Goal: Task Accomplishment & Management: Use online tool/utility

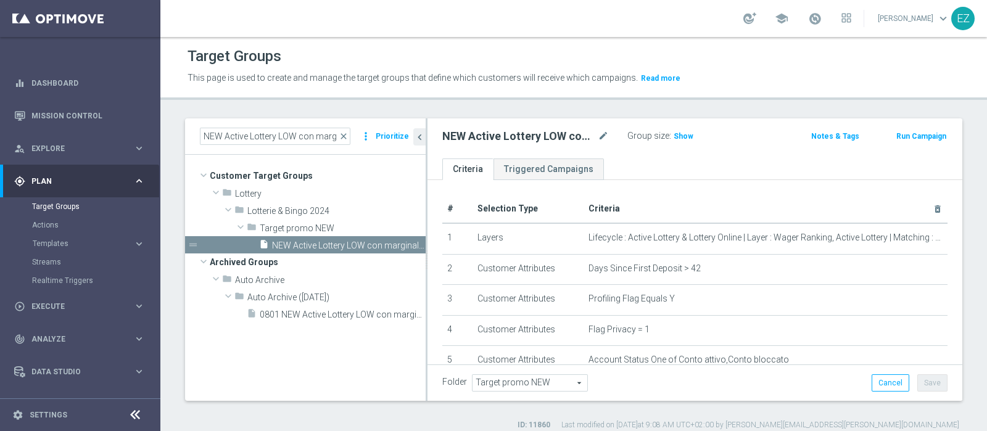
scroll to position [10, 0]
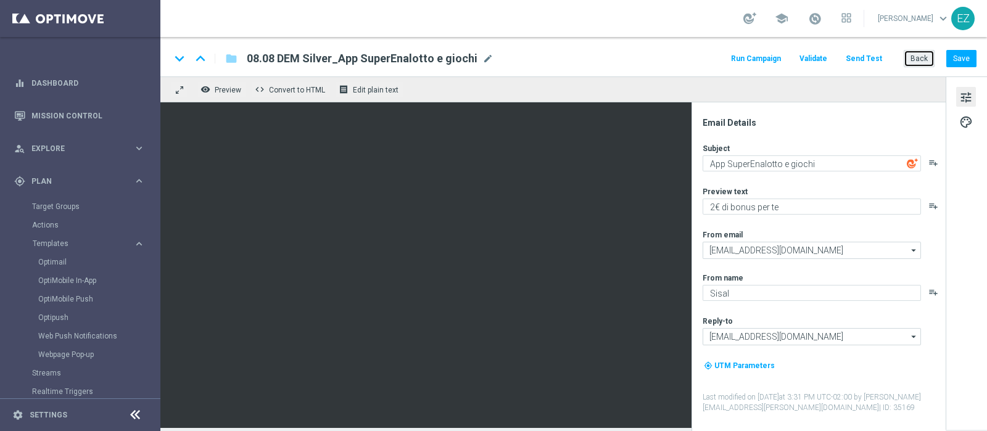
click at [919, 57] on button "Back" at bounding box center [918, 58] width 31 height 17
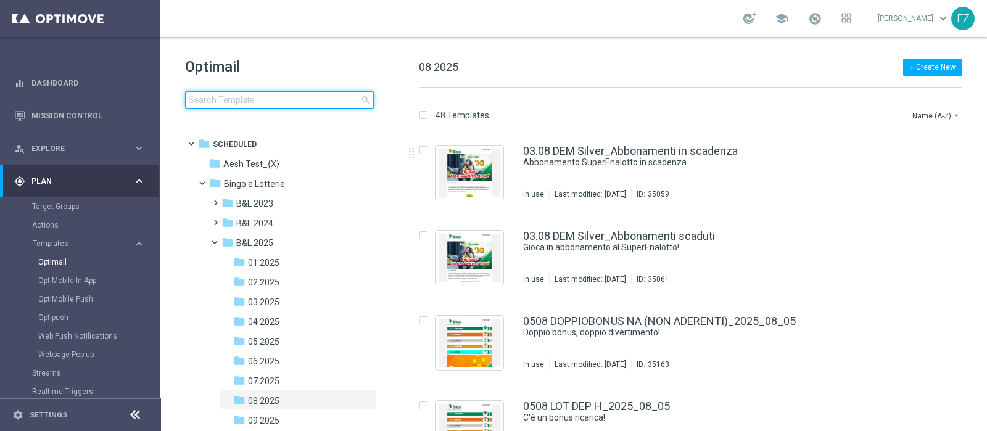
click at [256, 102] on input at bounding box center [279, 99] width 189 height 17
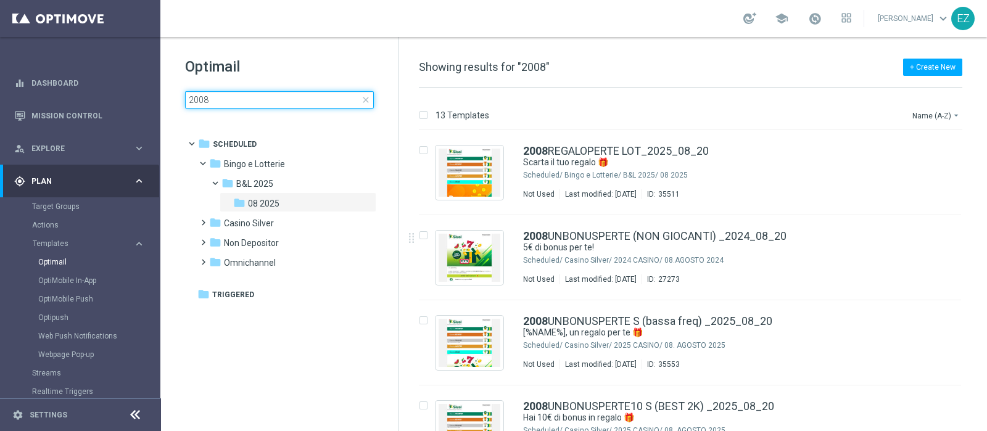
type input "2008"
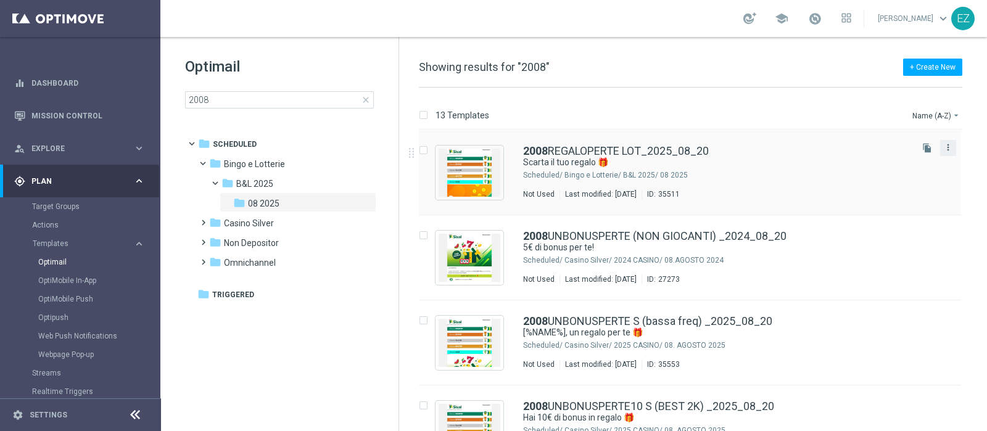
click at [945, 150] on icon "more_vert" at bounding box center [948, 147] width 10 height 10
click at [895, 177] on div "Copy To" at bounding box center [896, 177] width 75 height 9
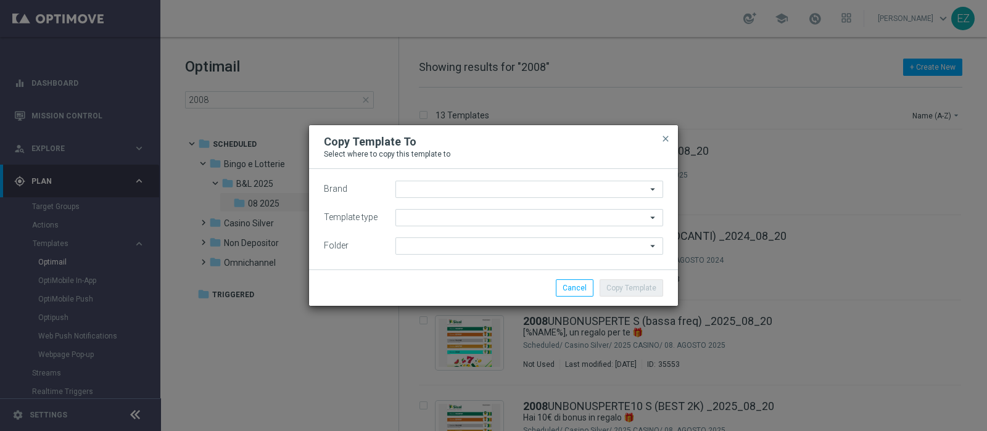
type input "Sisal Marketing"
type input "Scheduled"
type input "08 2025"
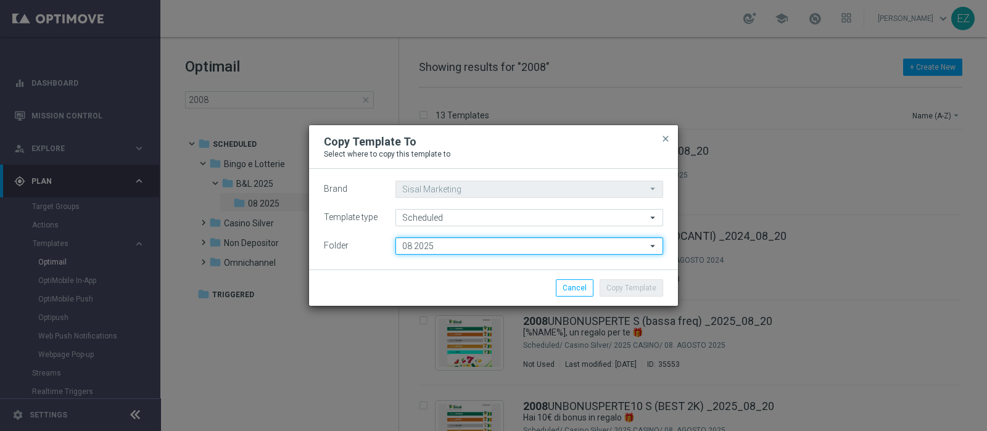
click at [481, 250] on input "08 2025" at bounding box center [529, 245] width 268 height 17
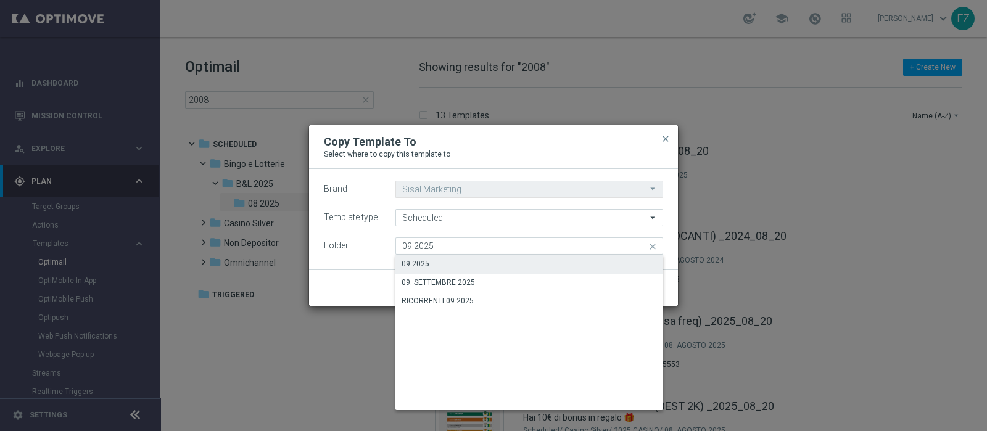
click at [439, 261] on div "09 2025" at bounding box center [529, 263] width 268 height 17
type input "09 2025"
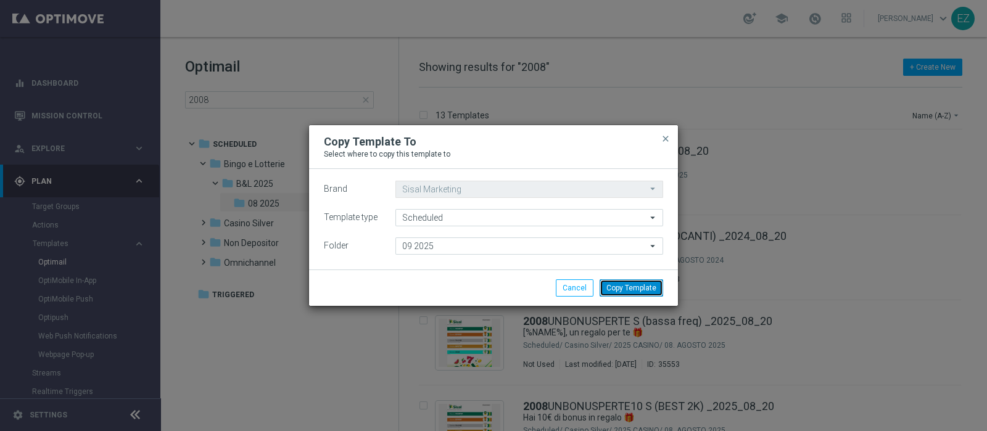
click at [618, 286] on button "Copy Template" at bounding box center [631, 287] width 64 height 17
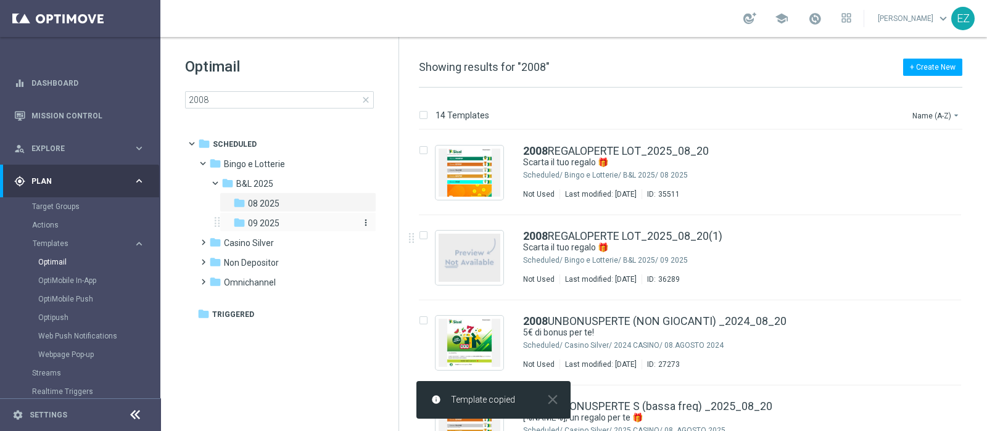
click at [270, 219] on span "09 2025" at bounding box center [263, 223] width 31 height 11
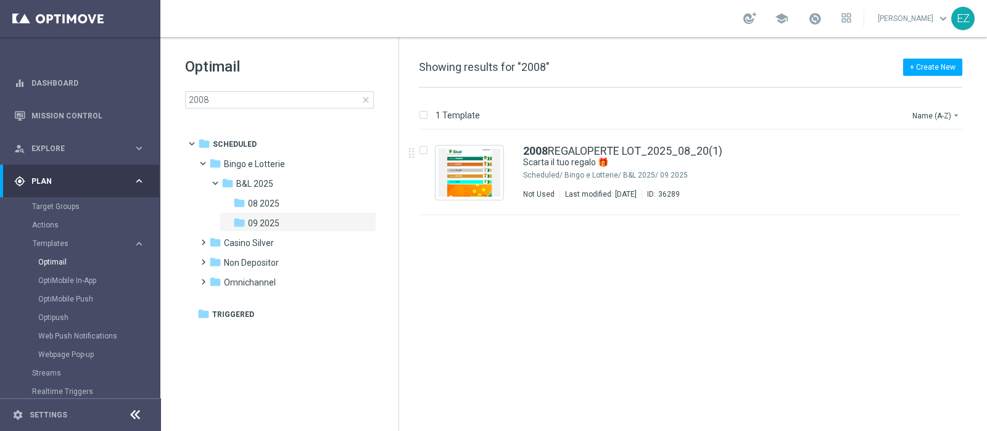
click at [364, 99] on span "close" at bounding box center [366, 100] width 10 height 10
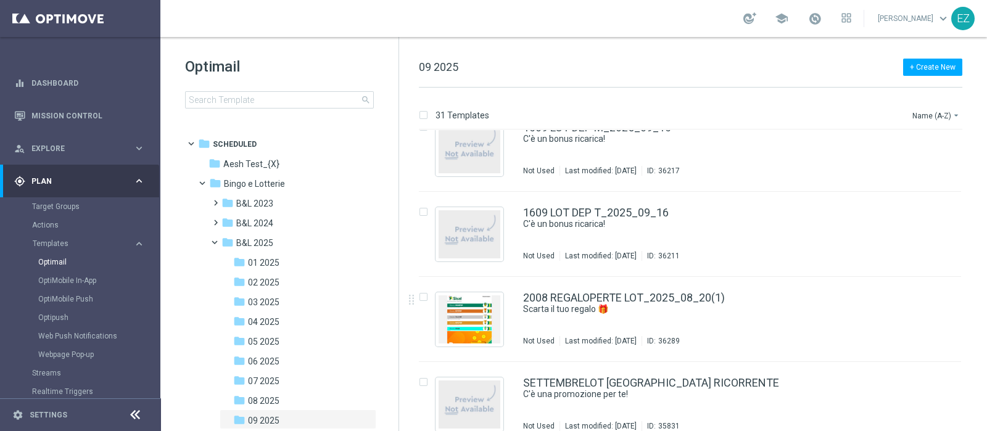
scroll to position [2336, 0]
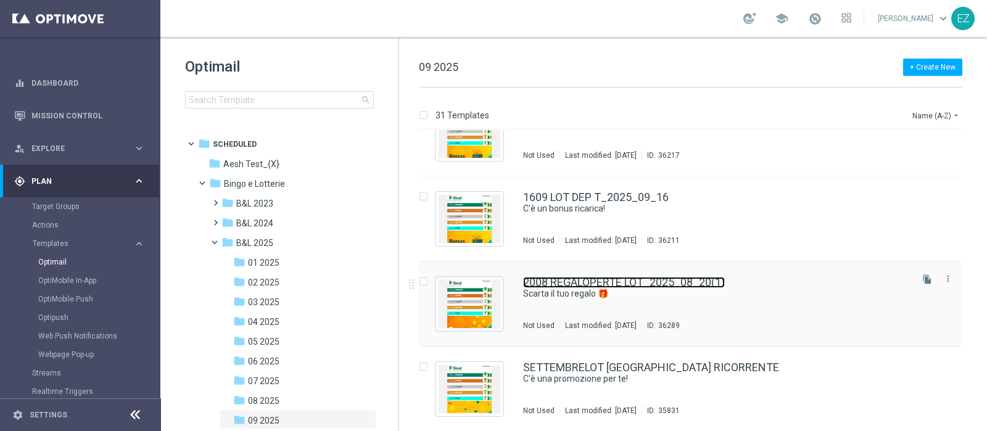
click at [665, 283] on link "2008 REGALOPERTE LOT_2025_08_20(1)" at bounding box center [624, 282] width 202 height 11
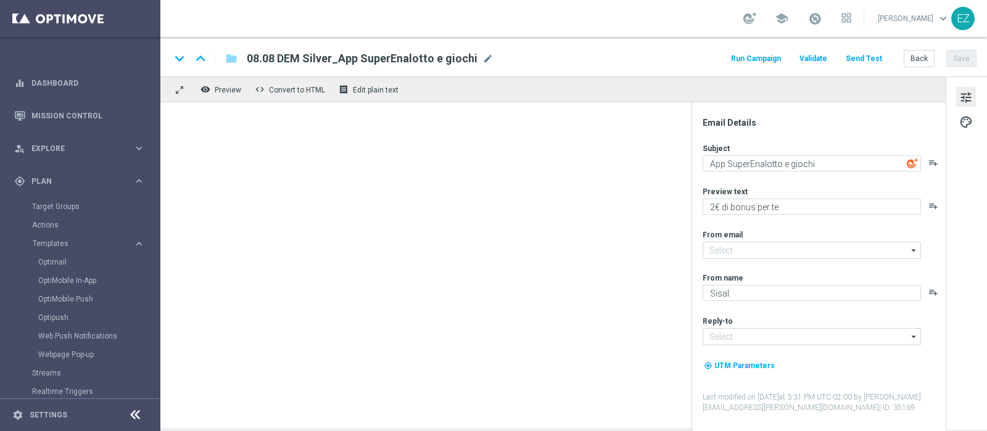
type textarea "Scarta il tuo regalo 🎁​"
type textarea "1€ di bonus per te"
type input "newsletter@comunicazioni.sisal.it"
type input "info@sisal.it"
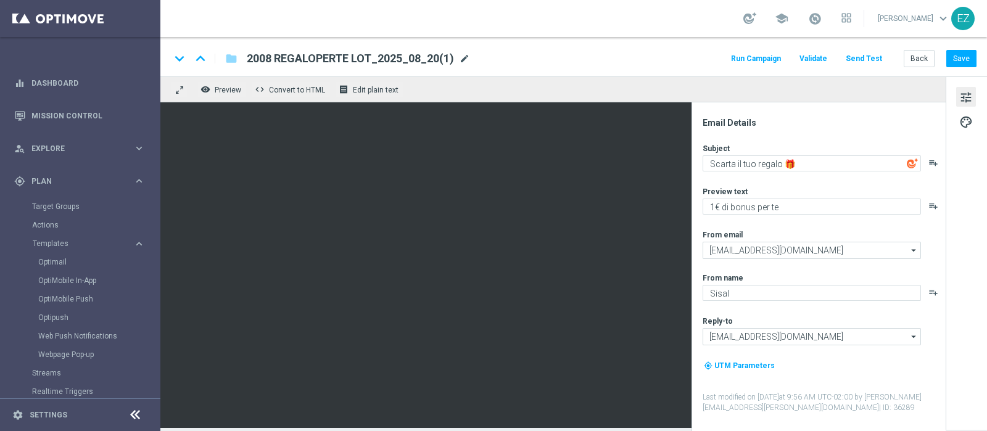
click at [464, 61] on span "mode_edit" at bounding box center [464, 58] width 11 height 11
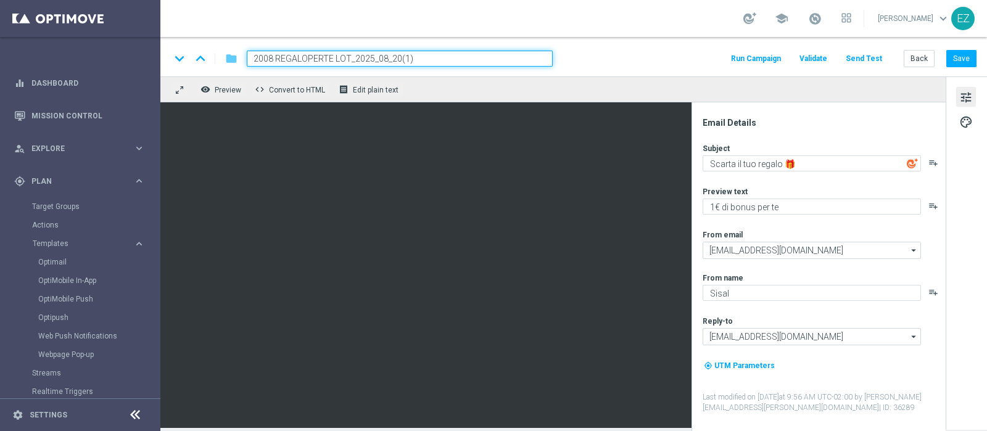
drag, startPoint x: 348, startPoint y: 60, endPoint x: 228, endPoint y: 57, distance: 120.3
click at [228, 57] on div "keyboard_arrow_down keyboard_arrow_up folder 2008 REGALOPERTE LOT_2025_08_20(1)" at bounding box center [361, 59] width 382 height 16
paste input "1809"
click at [457, 63] on input "1809 REGALOPERTE LOT_2025_08_20(1)" at bounding box center [400, 59] width 306 height 16
type input "1809 REGALOPERTE LOT_2025_09_18"
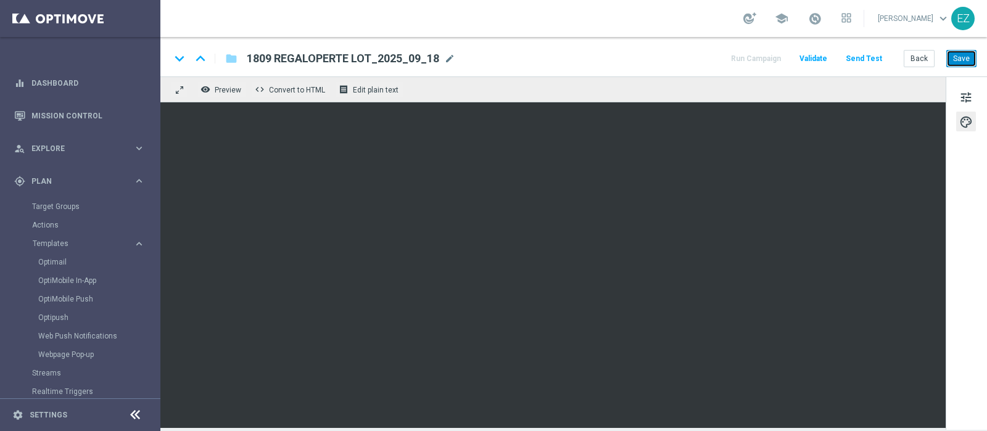
click at [958, 57] on button "Save" at bounding box center [961, 58] width 30 height 17
click at [975, 54] on div "keyboard_arrow_down keyboard_arrow_up folder 1809 REGALOPERTE LOT_2025_09_18 18…" at bounding box center [573, 56] width 826 height 39
click at [970, 57] on button "Save" at bounding box center [961, 58] width 30 height 17
